Goal: Contribute content: Add original content to the website for others to see

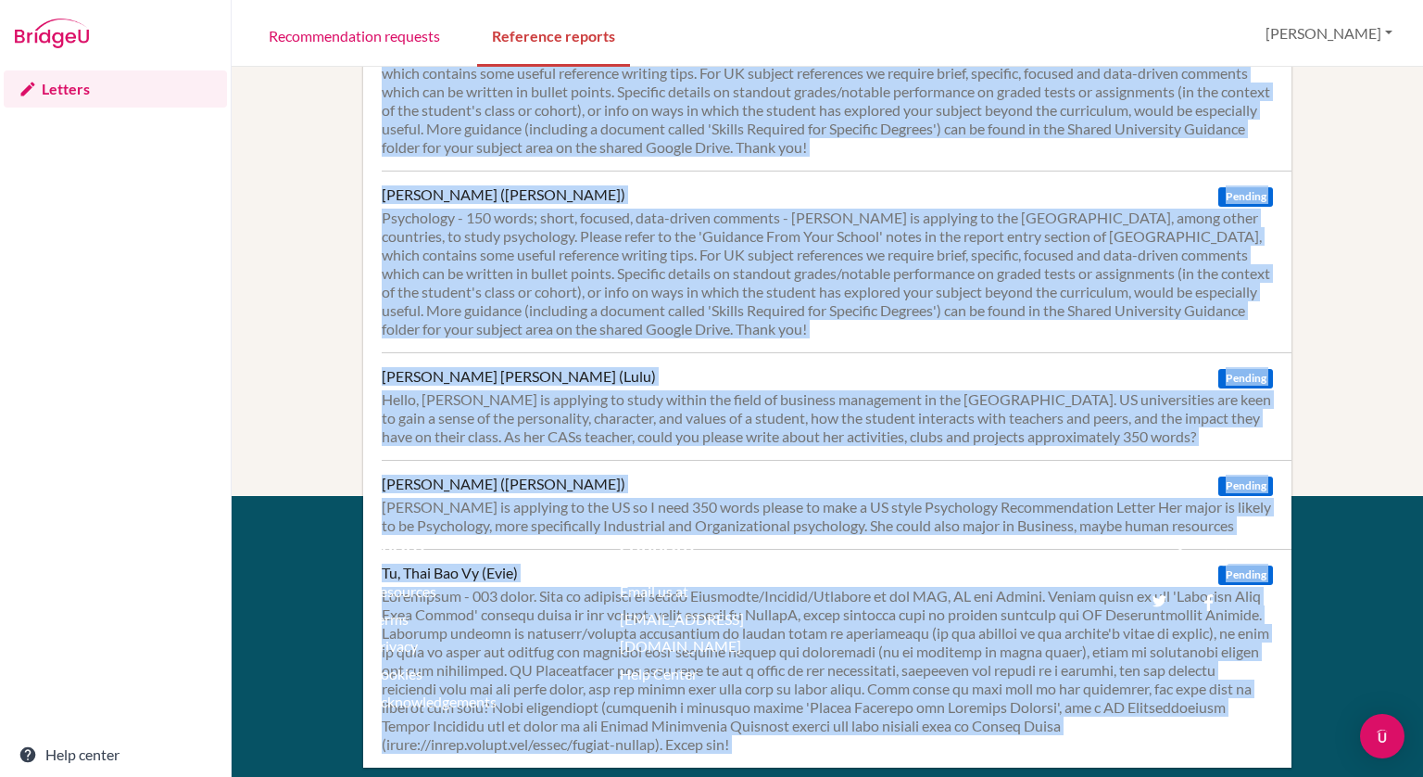
scroll to position [397, 0]
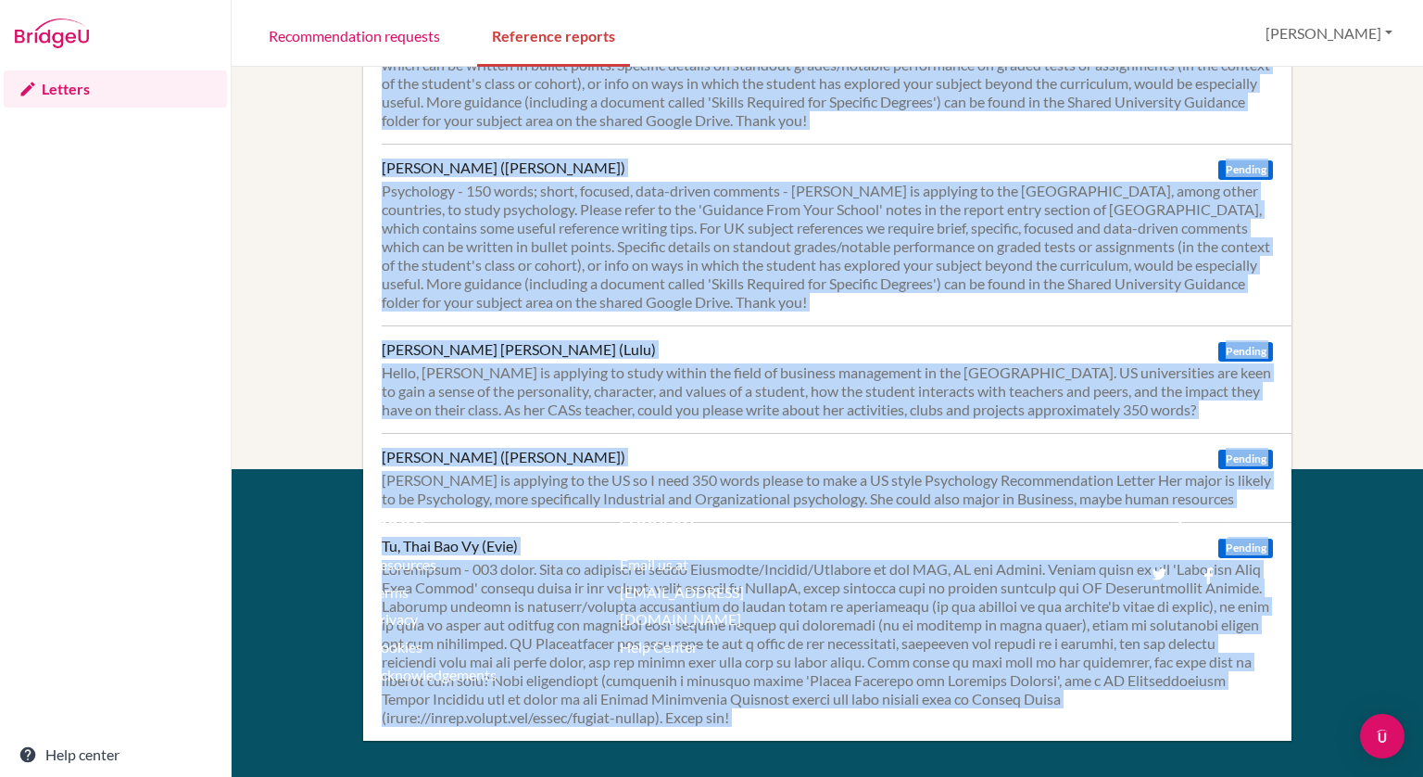
drag, startPoint x: 1422, startPoint y: 312, endPoint x: 1420, endPoint y: 613, distance: 300.3
click at [1420, 613] on div "[PERSON_NAME] [PERSON_NAME] ([PERSON_NAME]) Pending [PERSON_NAME] Pending Psych…" at bounding box center [828, 422] width 1192 height 710
click at [983, 466] on div "[PERSON_NAME] ([PERSON_NAME]) Pending" at bounding box center [827, 457] width 891 height 19
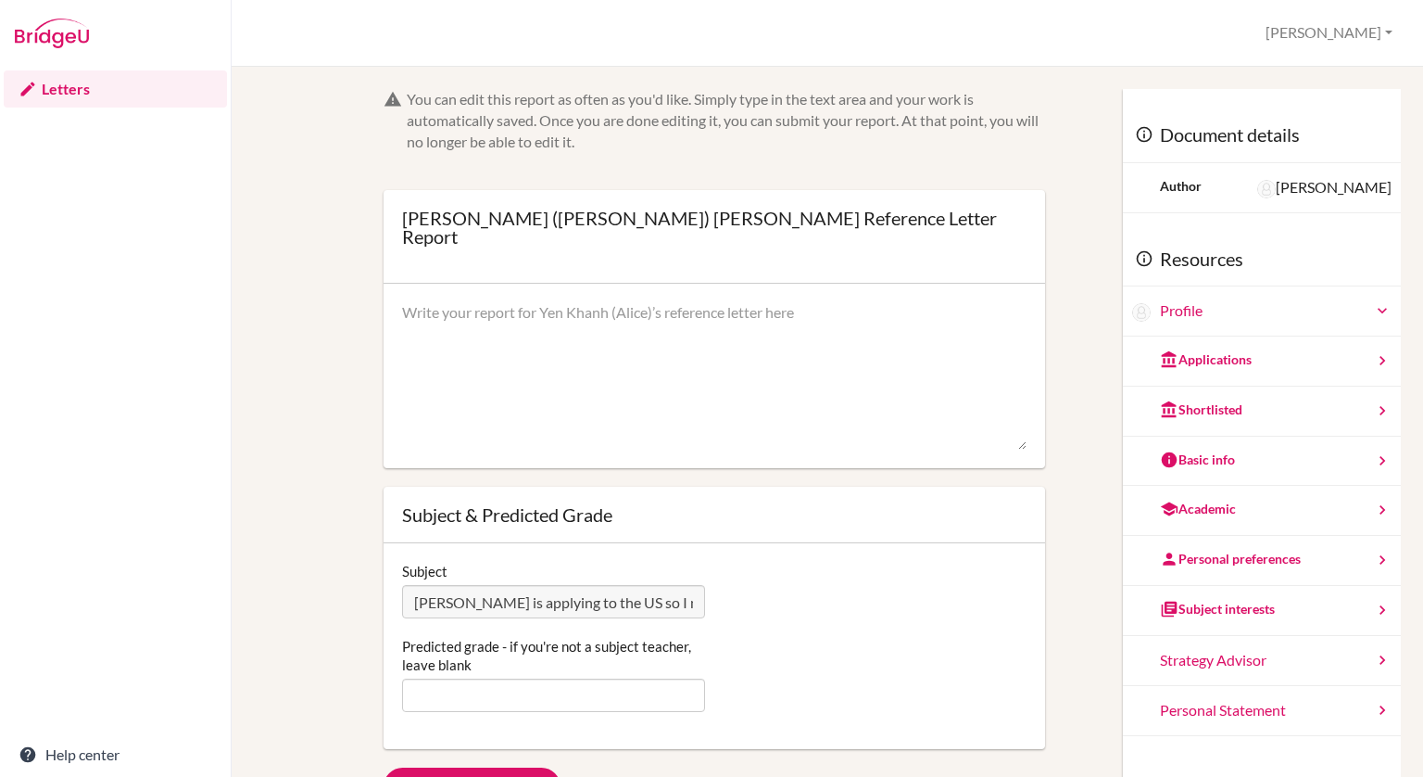
click at [613, 351] on textarea at bounding box center [714, 376] width 625 height 148
paste textarea "It has been a privilege to teach Alice in Psychology HL and to work alongside h…"
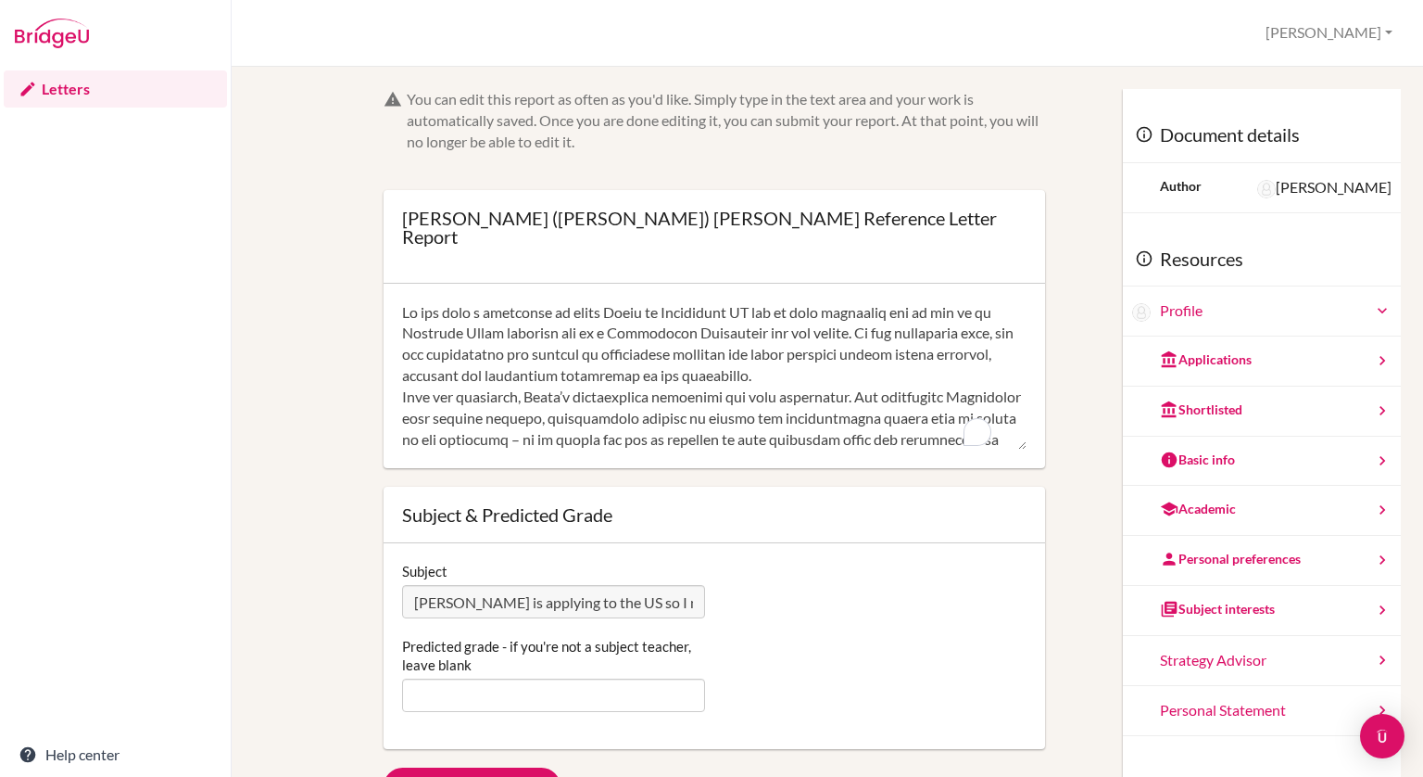
scroll to position [442, 0]
click at [613, 351] on textarea "To enrich screen reader interactions, please activate Accessibility in Grammarl…" at bounding box center [714, 376] width 625 height 148
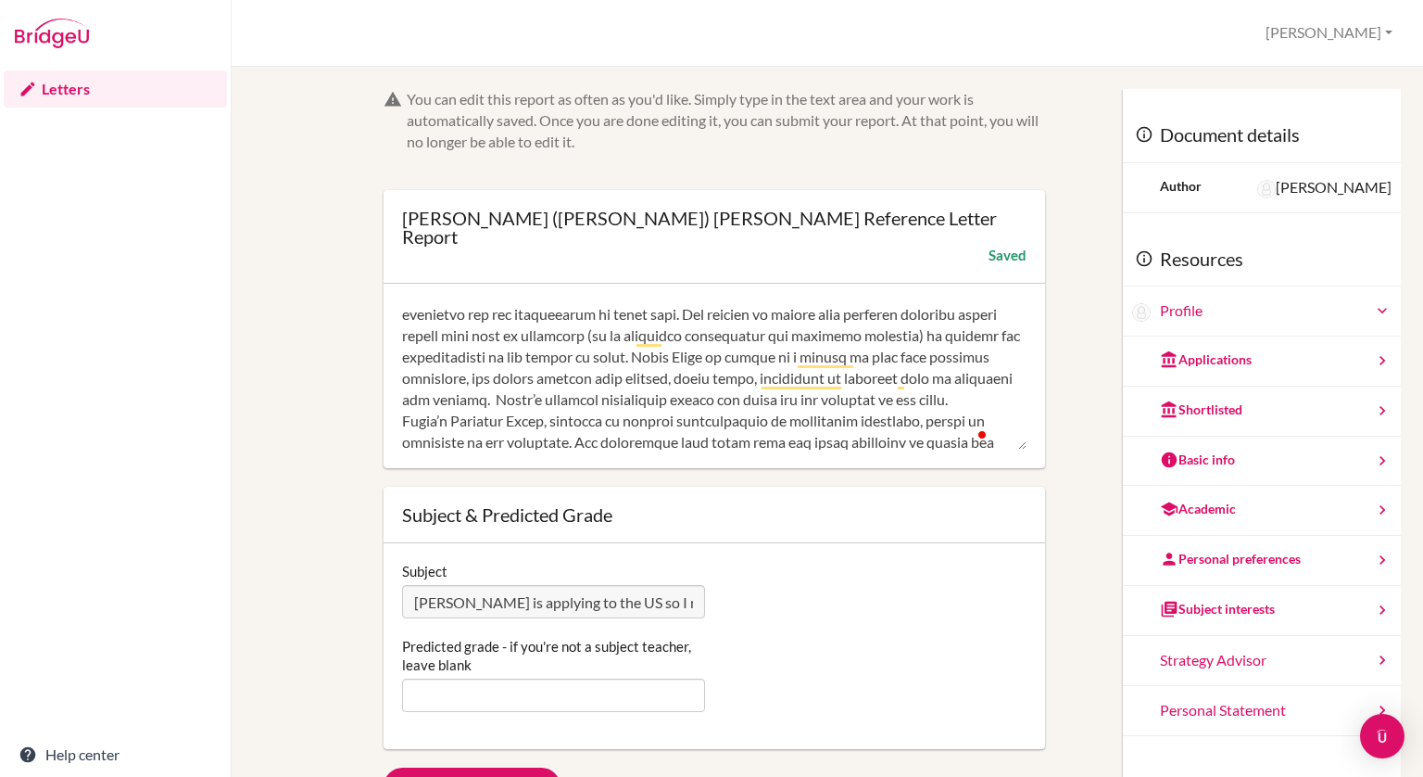
scroll to position [231, 0]
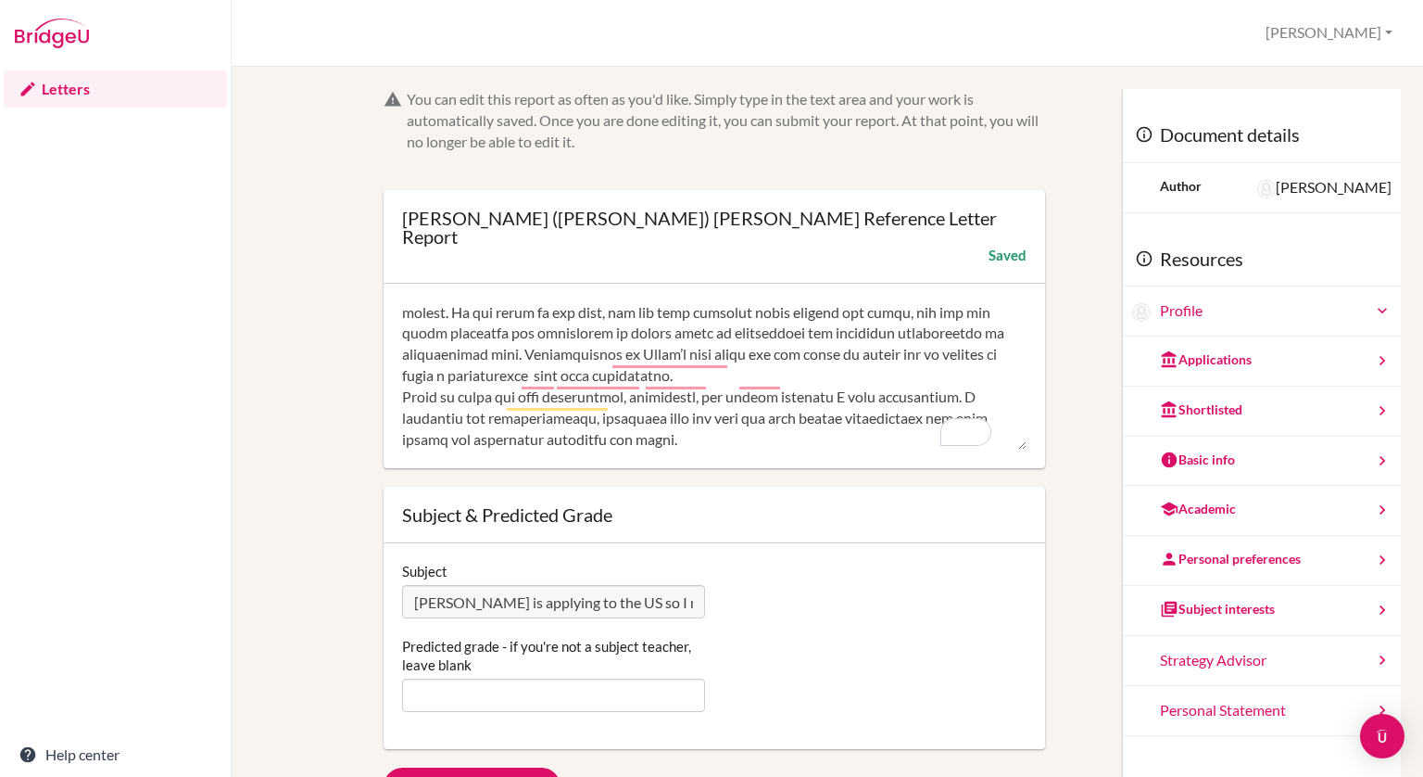
type textarea "It has been a privilege to teach Alice in Psychology HL and to work alongside h…"
